Goal: Navigation & Orientation: Find specific page/section

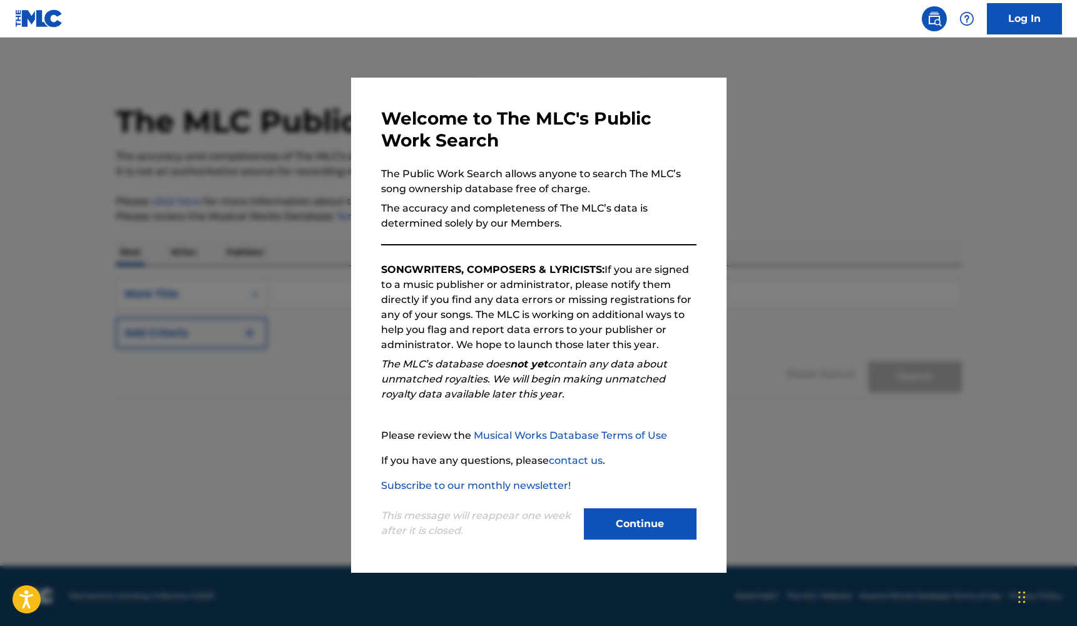
click at [654, 521] on button "Continue" at bounding box center [640, 523] width 113 height 31
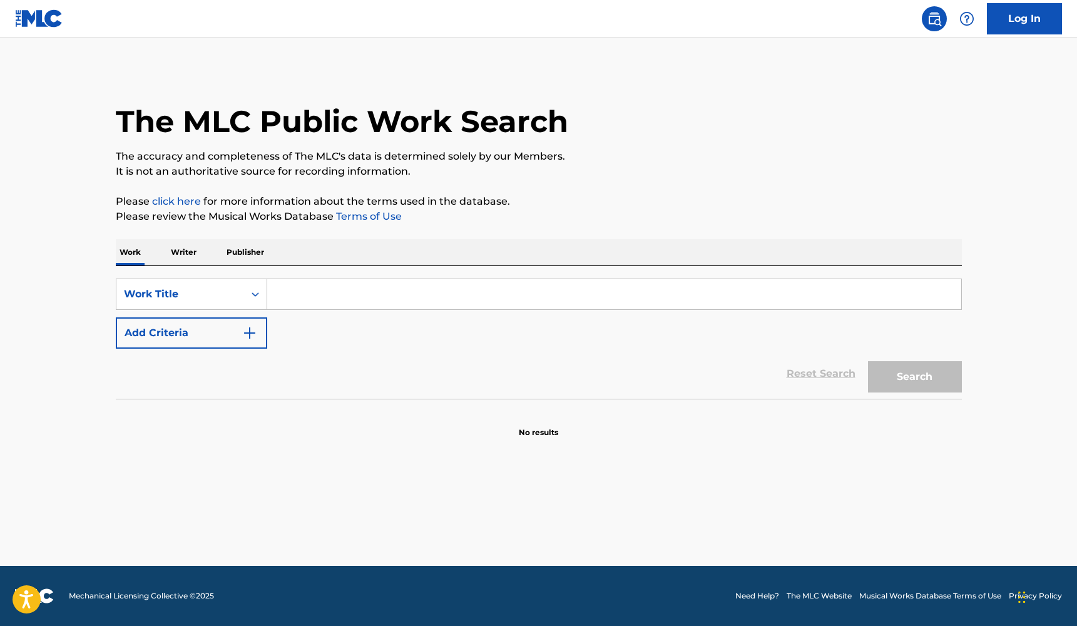
click at [193, 261] on p "Writer" at bounding box center [183, 252] width 33 height 26
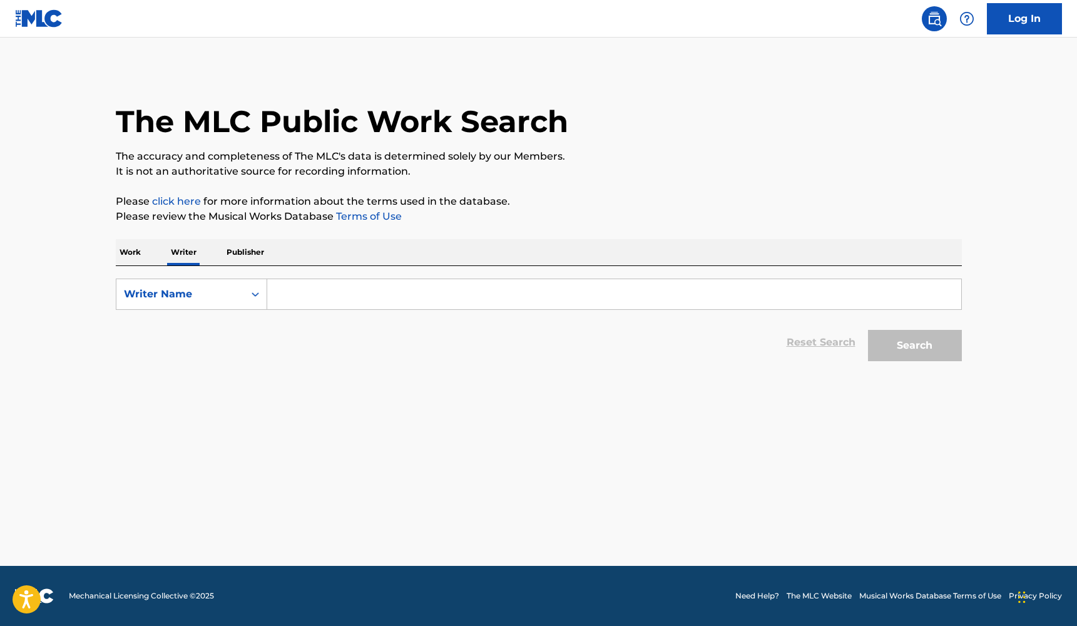
click at [242, 252] on p "Publisher" at bounding box center [245, 252] width 45 height 26
click at [136, 248] on p "Work" at bounding box center [130, 252] width 29 height 26
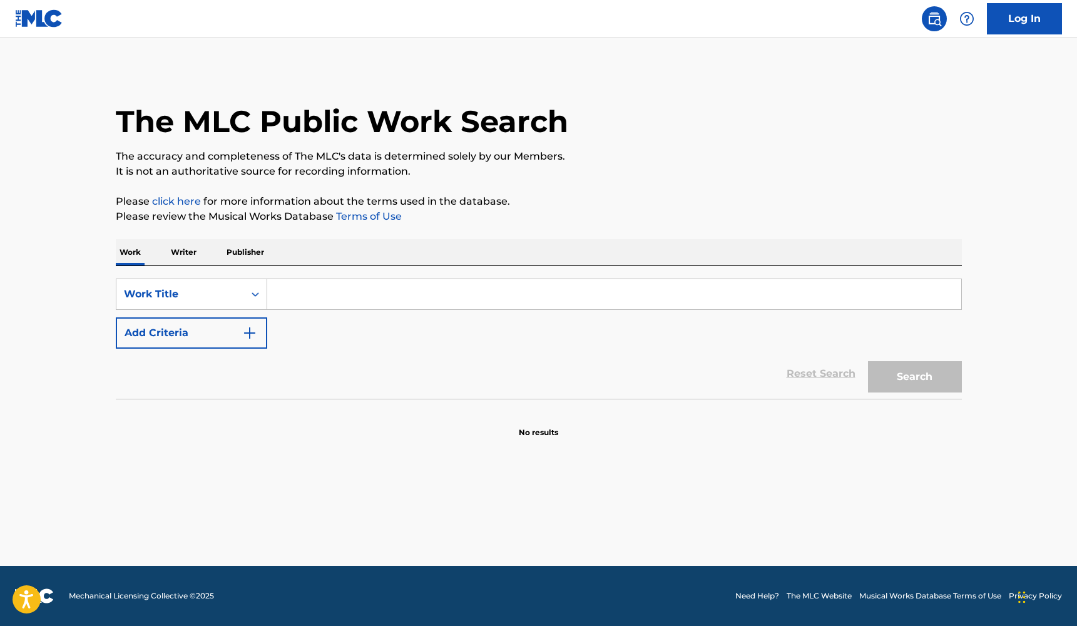
click at [1009, 31] on link "Log In" at bounding box center [1024, 18] width 75 height 31
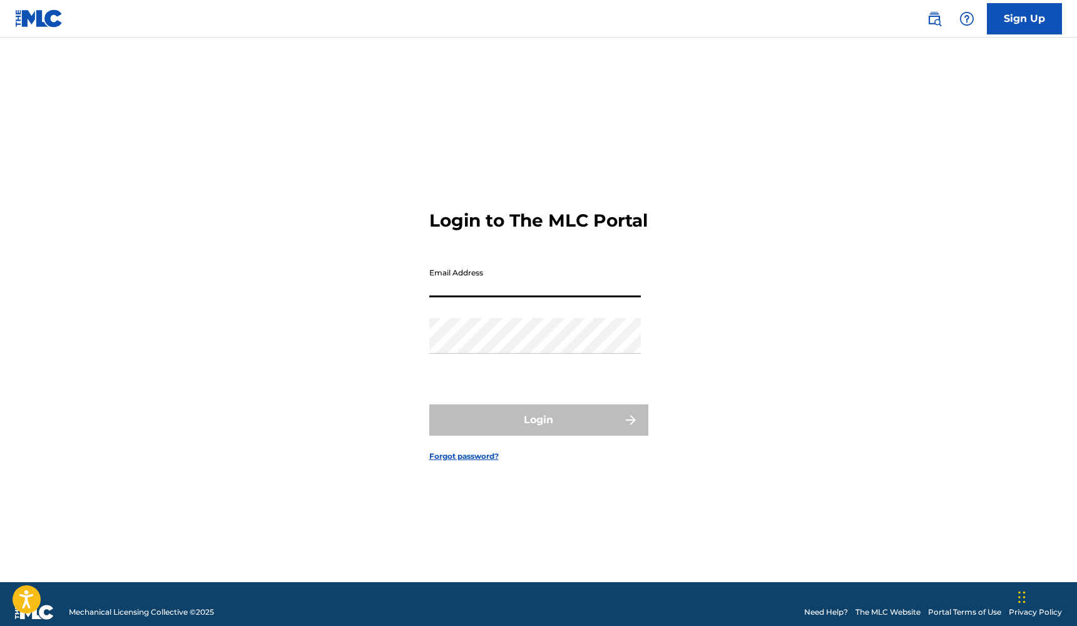
type input "[EMAIL_ADDRESS][DOMAIN_NAME]"
click at [538, 431] on button "Login" at bounding box center [538, 419] width 219 height 31
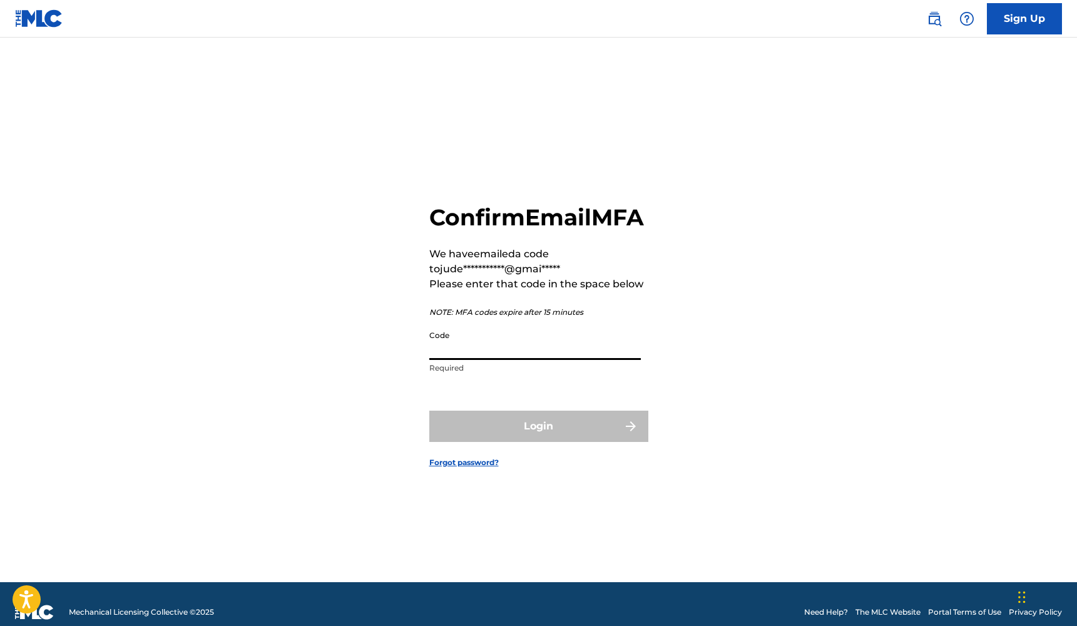
click at [501, 356] on input "Code" at bounding box center [535, 342] width 212 height 36
click at [500, 354] on input "Code" at bounding box center [535, 342] width 212 height 36
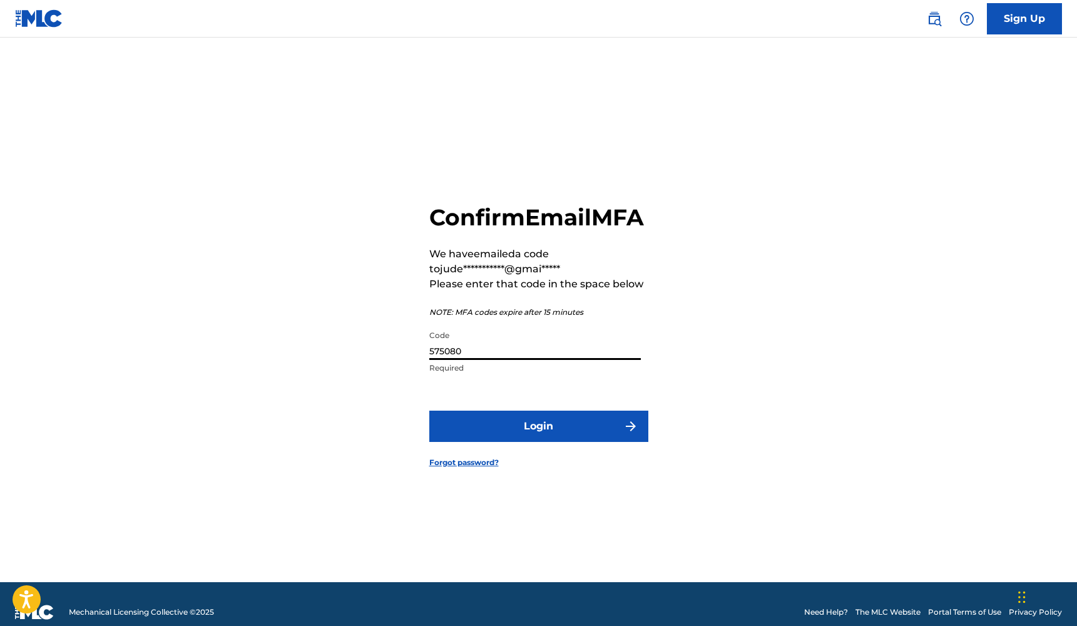
type input "575080"
click at [582, 433] on button "Login" at bounding box center [538, 426] width 219 height 31
